Goal: Communication & Community: Ask a question

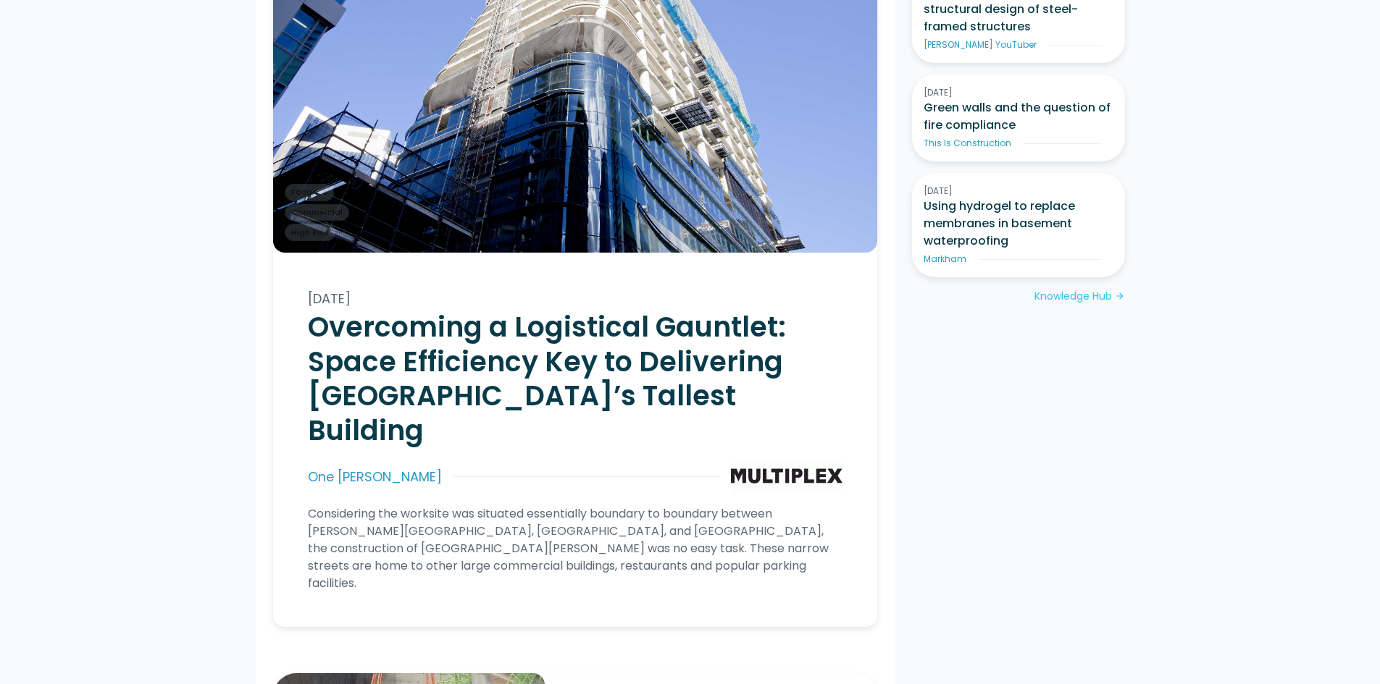
scroll to position [942, 0]
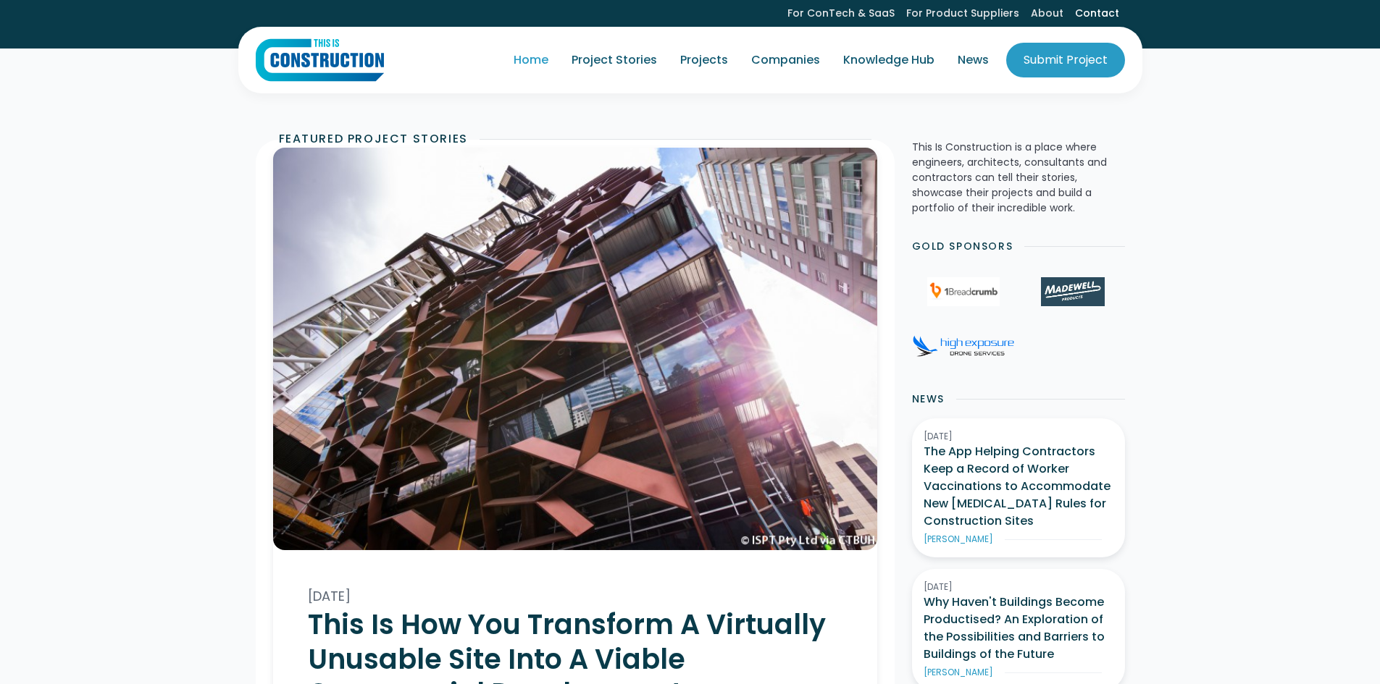
click at [1089, 15] on link "Contact" at bounding box center [1097, 13] width 56 height 27
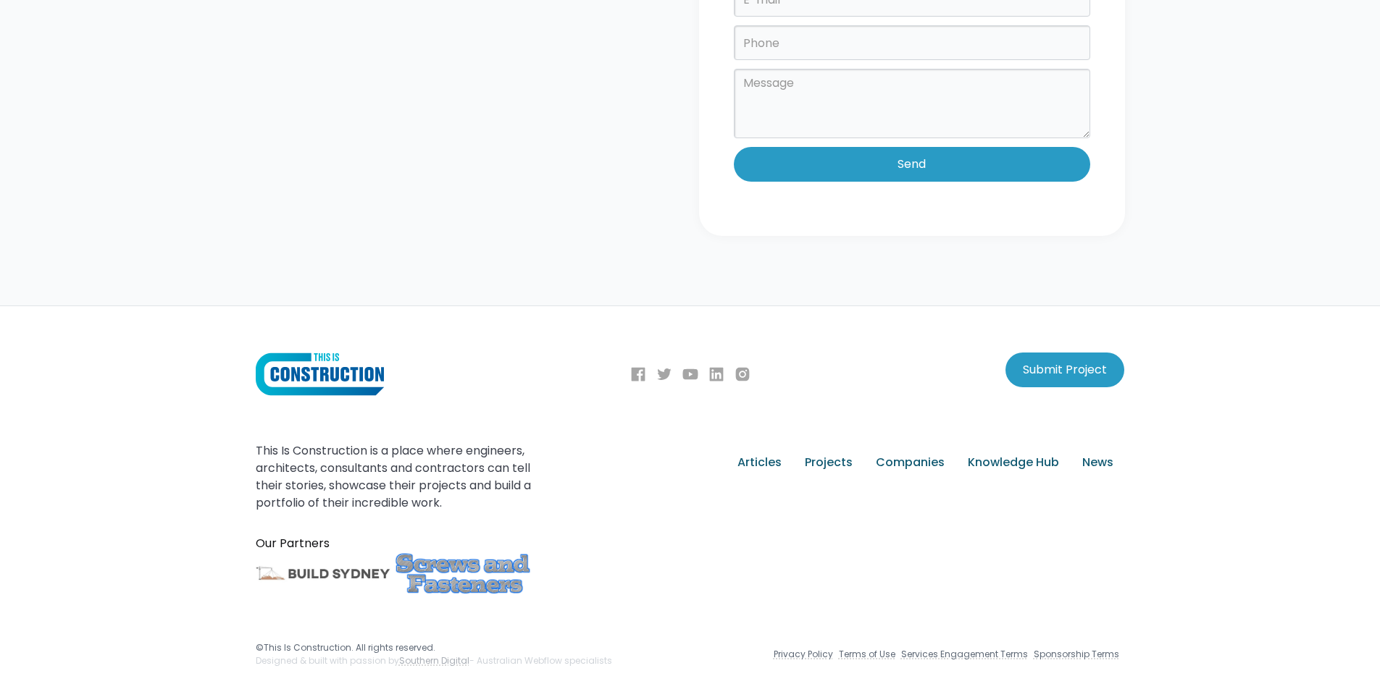
scroll to position [524, 0]
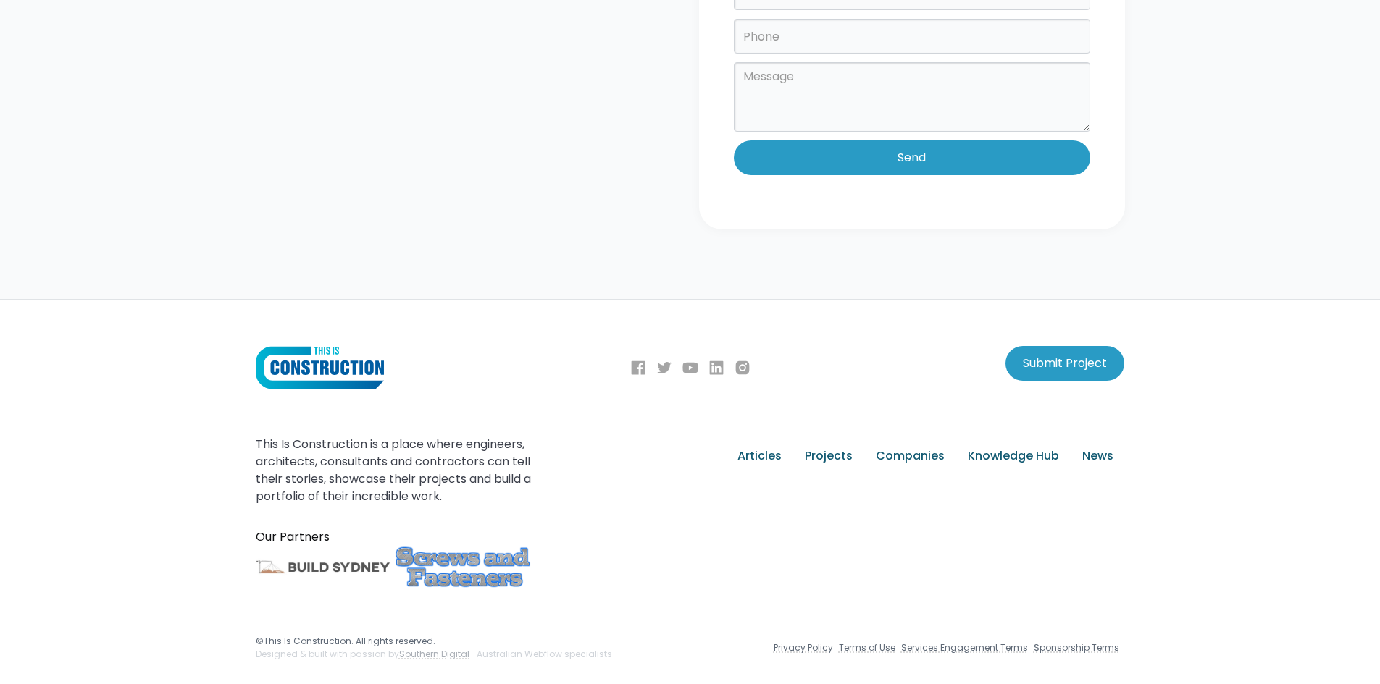
click at [297, 540] on div "Our Partners" at bounding box center [395, 537] width 278 height 17
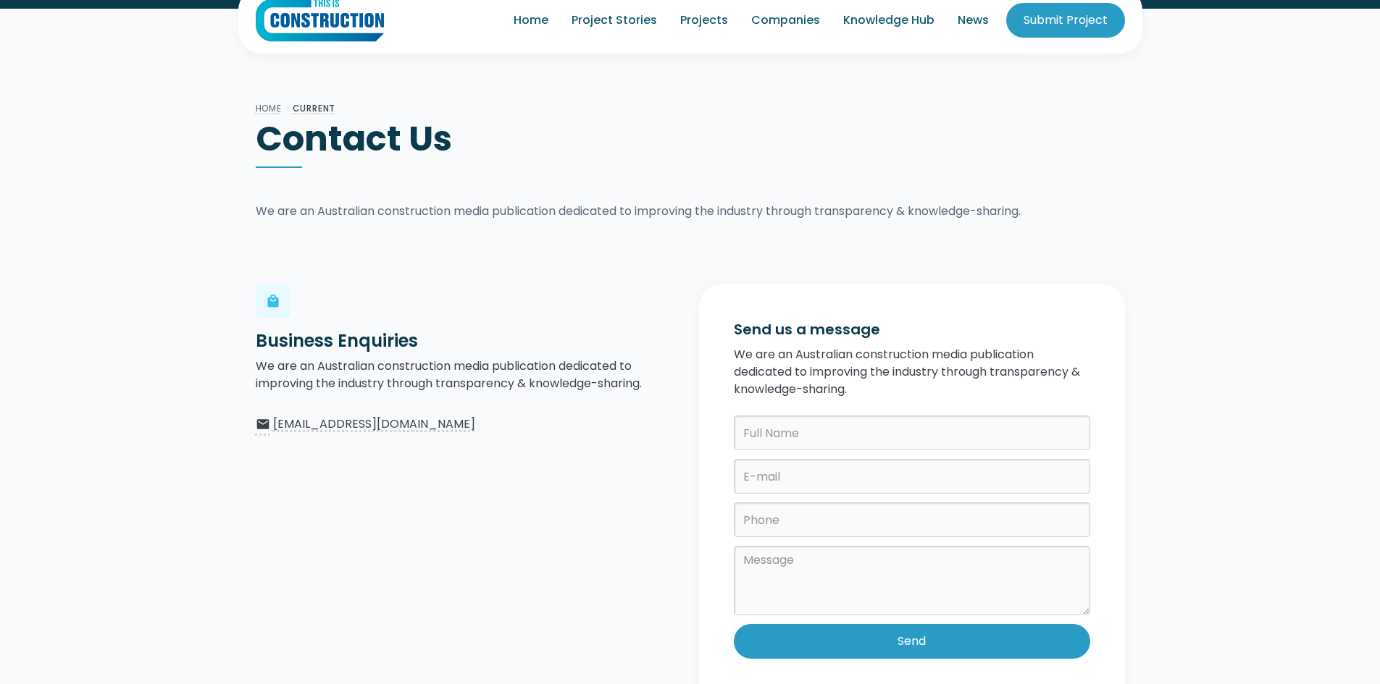
scroll to position [0, 0]
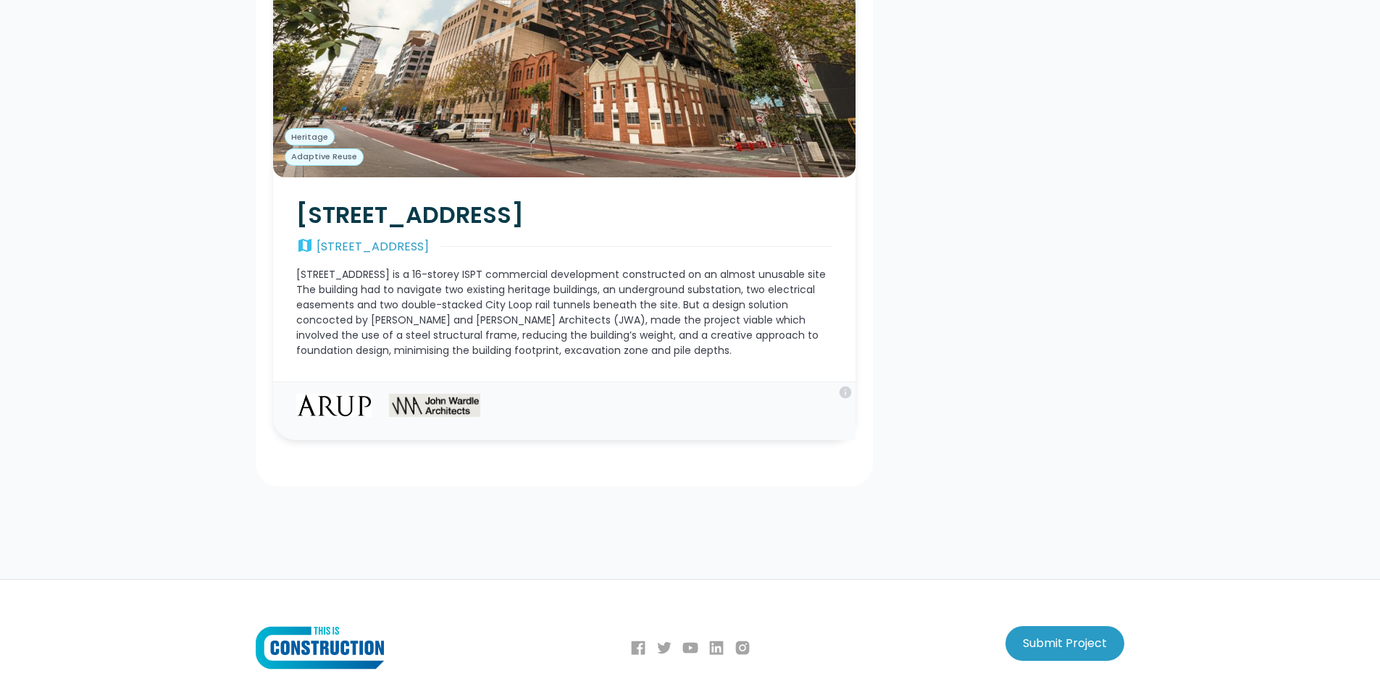
scroll to position [22058, 0]
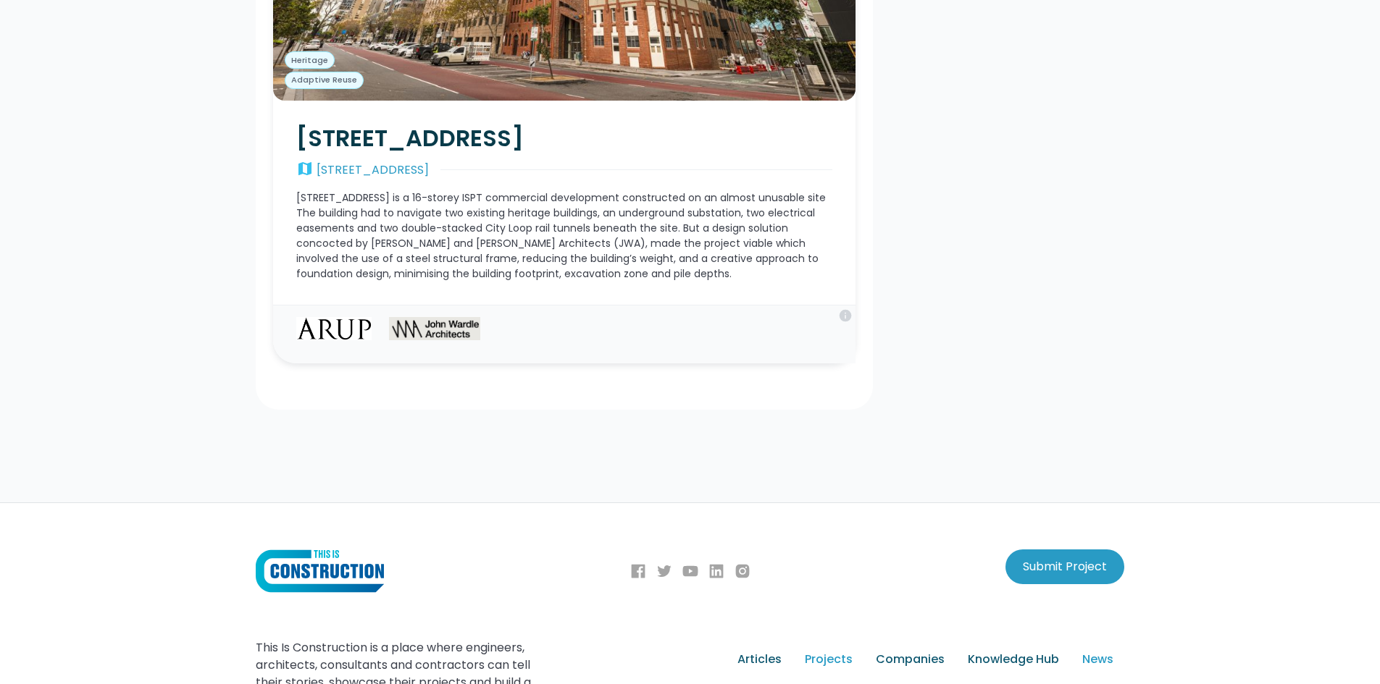
click at [1086, 651] on div "News" at bounding box center [1097, 659] width 31 height 17
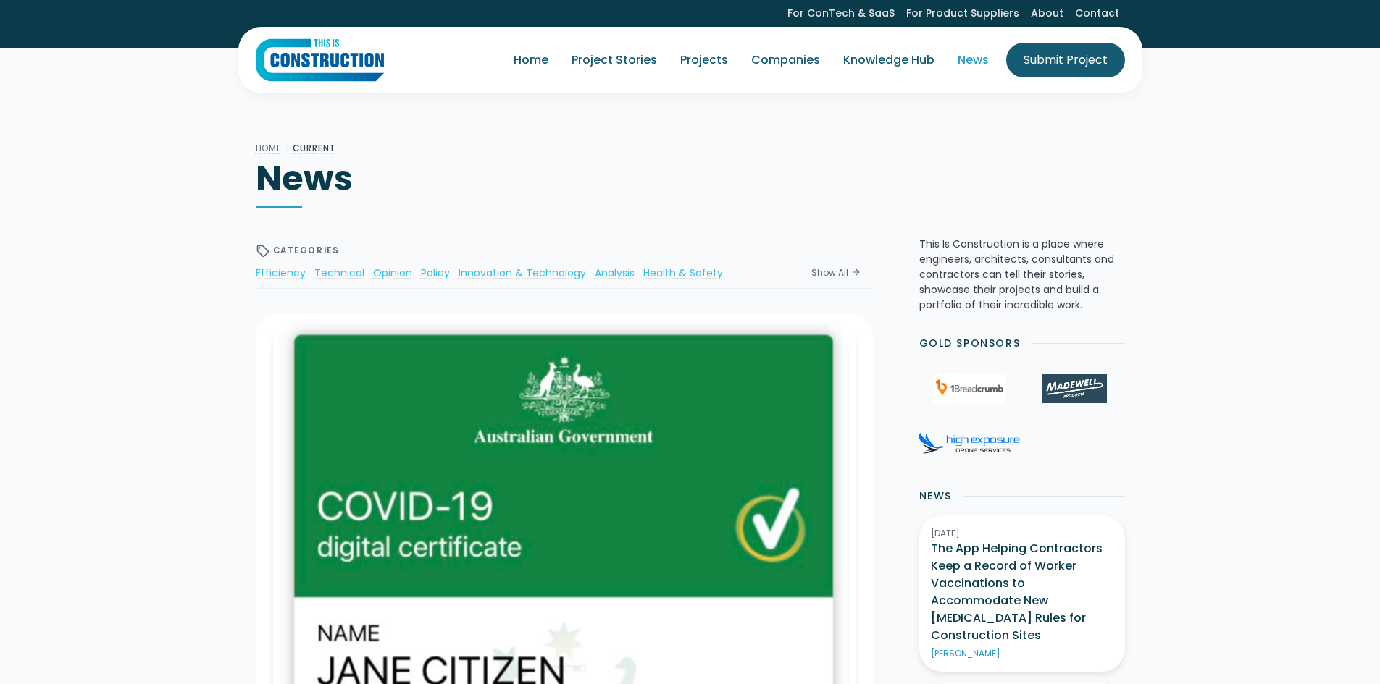
click at [1072, 44] on link "Submit Project" at bounding box center [1065, 60] width 119 height 35
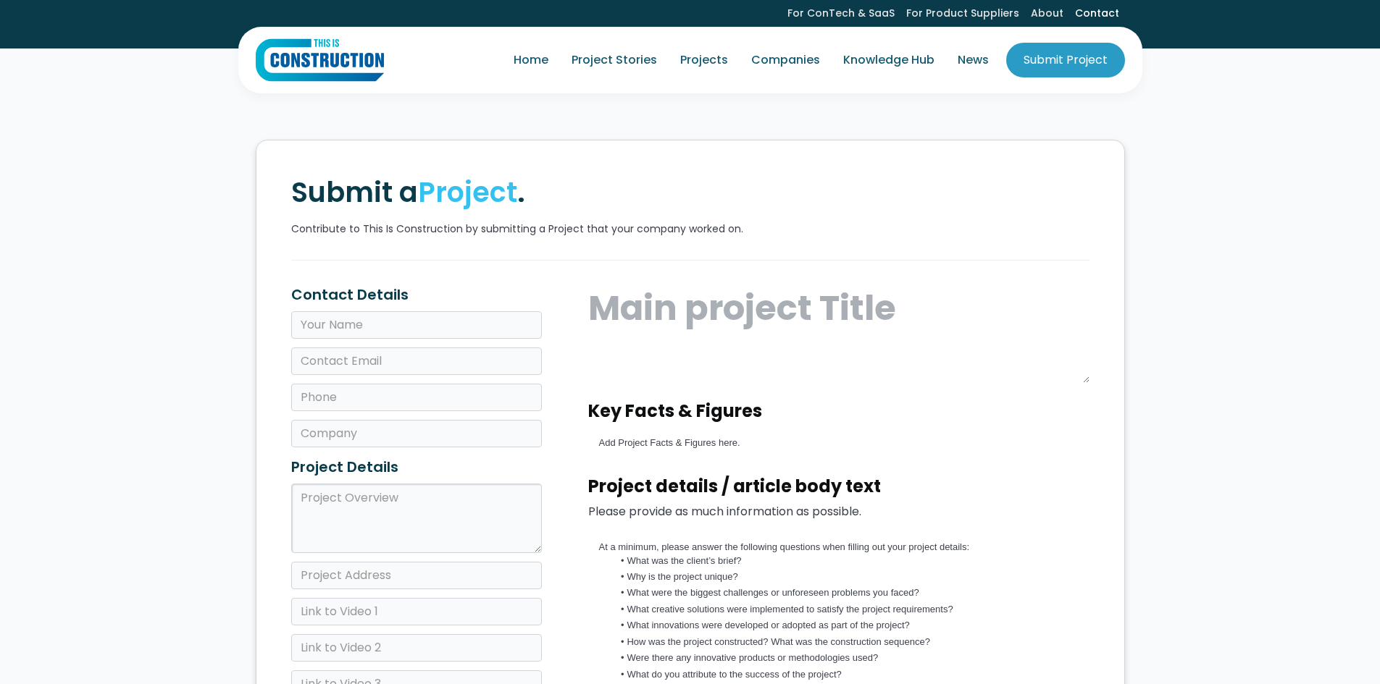
click at [1110, 15] on link "Contact" at bounding box center [1097, 13] width 56 height 27
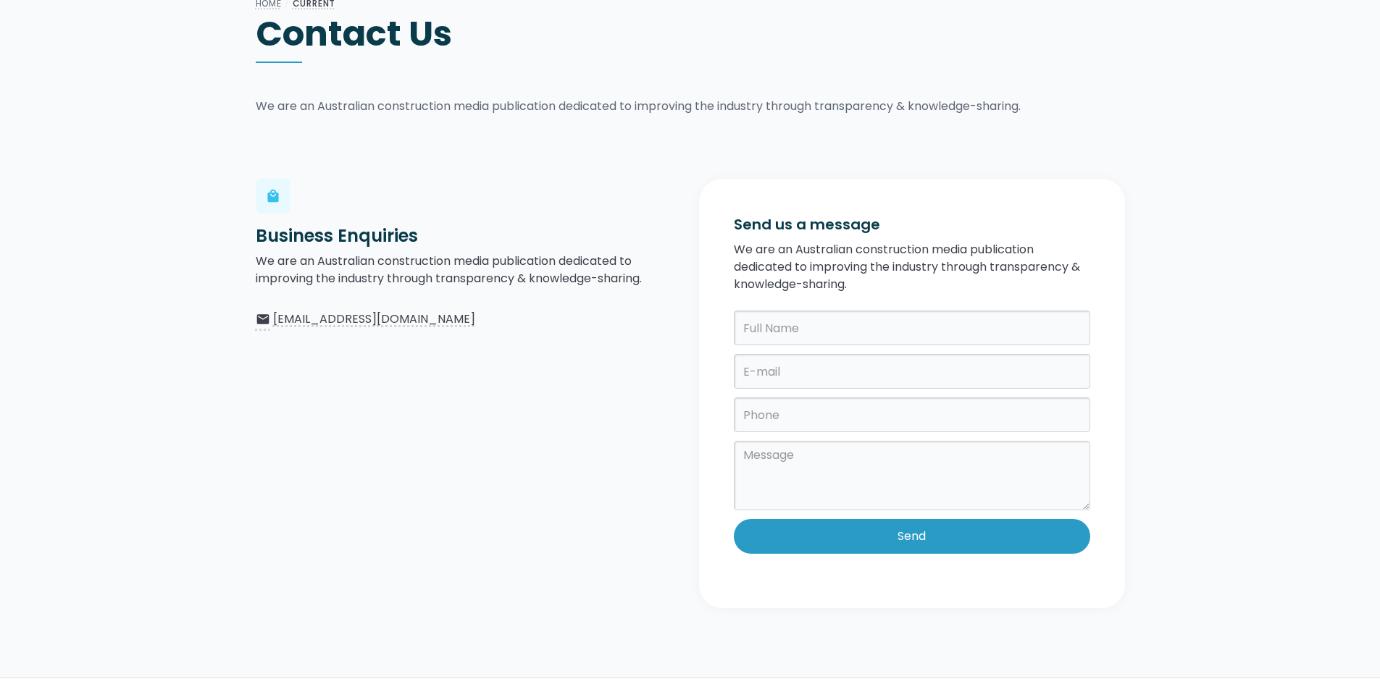
scroll to position [217, 0]
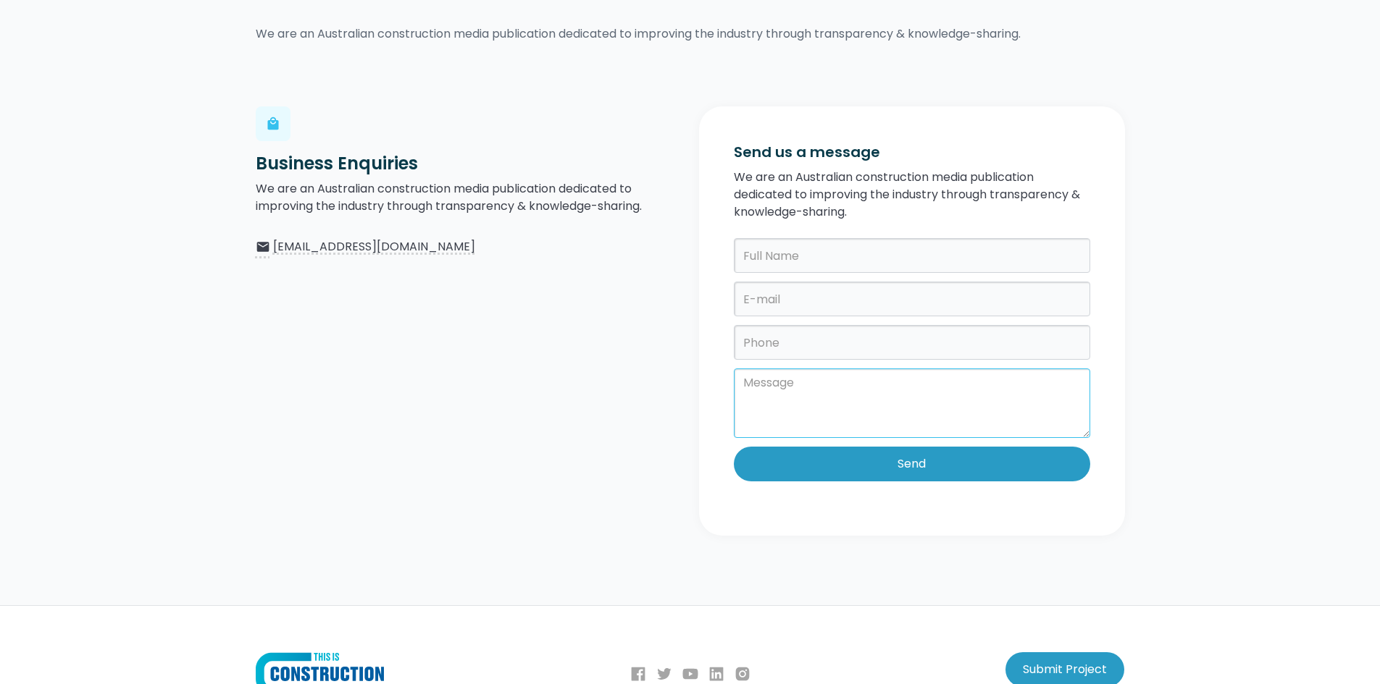
click at [915, 414] on textarea at bounding box center [912, 404] width 356 height 70
paste textarea "Hi Team, My name is Pedro Santana, and I’m the Growth Lead at Place AI, a propt…"
type textarea "Hi Team, My name is Pedro Santana, and I’m the Growth Lead at Place AI, a propt…"
click at [799, 267] on input "text" at bounding box center [912, 255] width 356 height 35
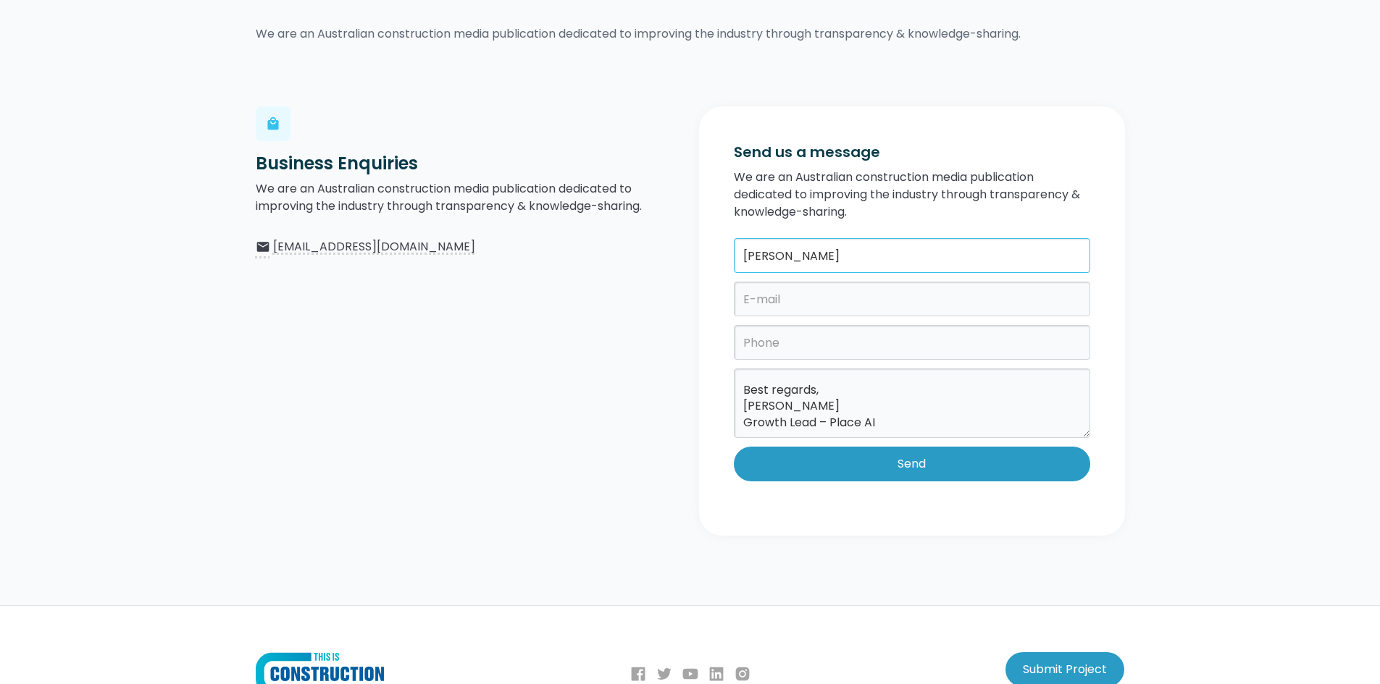
type input "Pedro Santana"
type input "pedro.s@placestudio.com.au"
click at [798, 335] on input "tel" at bounding box center [912, 342] width 356 height 35
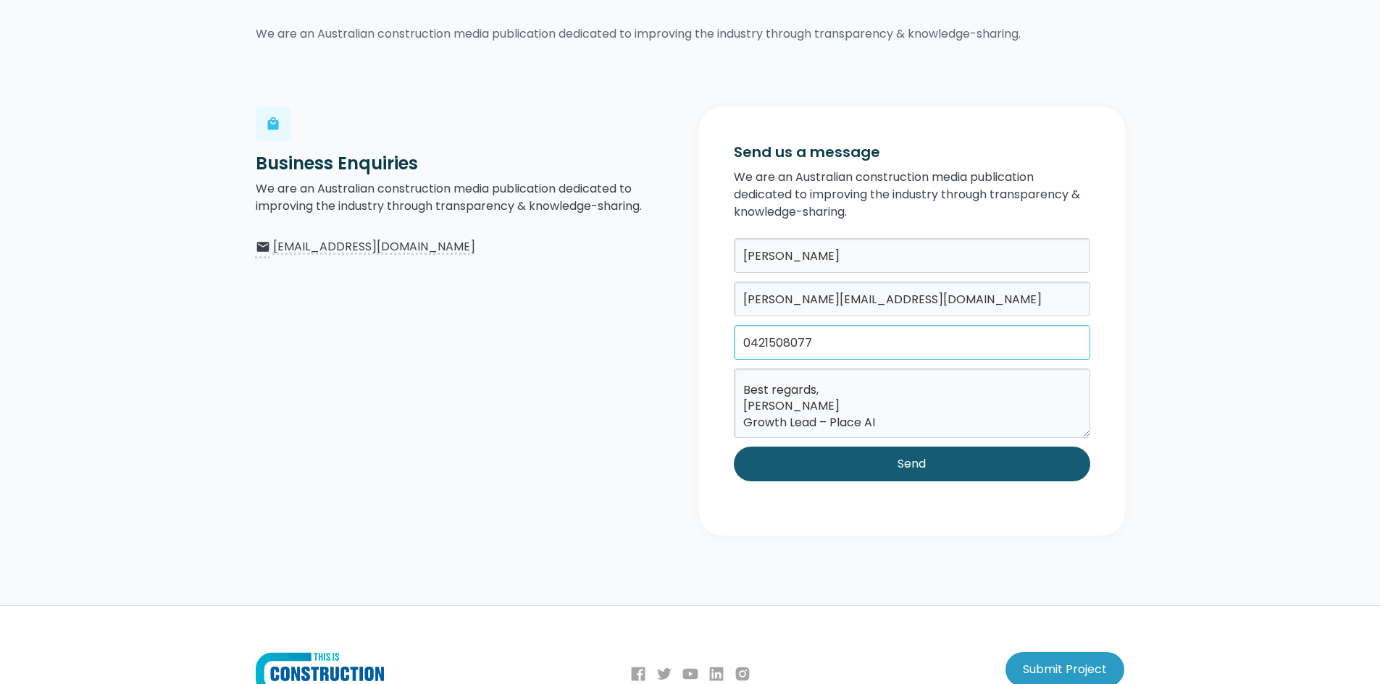
type input "0421508077"
click at [842, 472] on input "Send" at bounding box center [912, 464] width 356 height 35
type input "Please wait..."
